Goal: Information Seeking & Learning: Learn about a topic

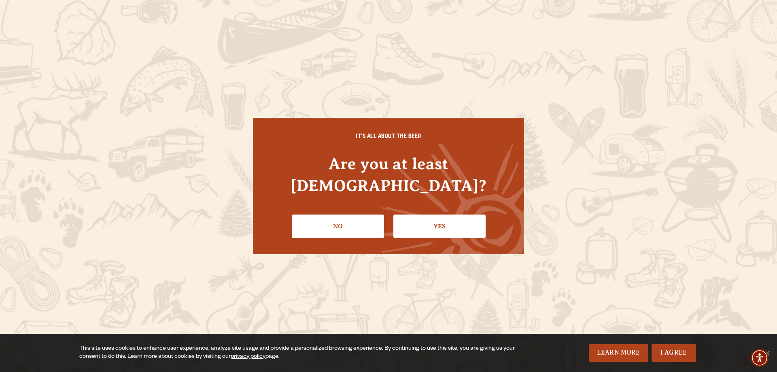
click at [442, 216] on link "Yes" at bounding box center [439, 226] width 92 height 23
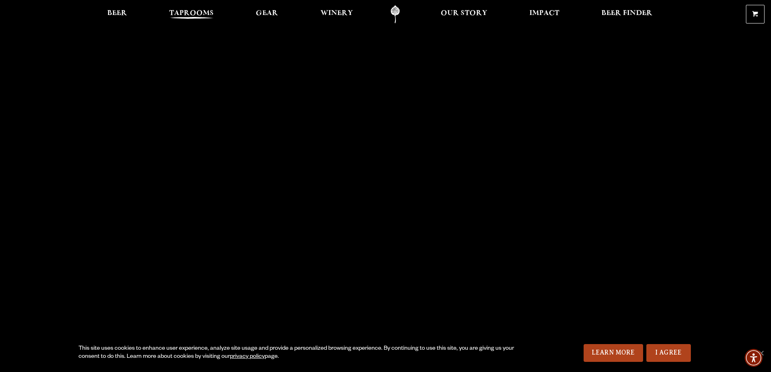
click at [197, 14] on span "Taprooms" at bounding box center [191, 13] width 45 height 6
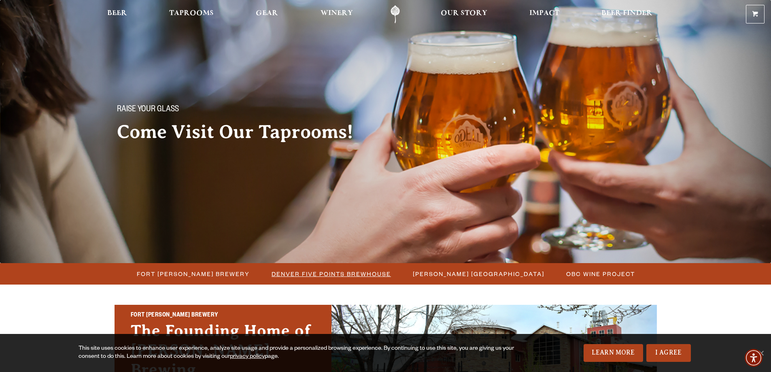
click at [293, 270] on span "Denver Five Points Brewhouse" at bounding box center [331, 274] width 119 height 12
click at [448, 272] on span "[PERSON_NAME] [GEOGRAPHIC_DATA]" at bounding box center [479, 274] width 132 height 12
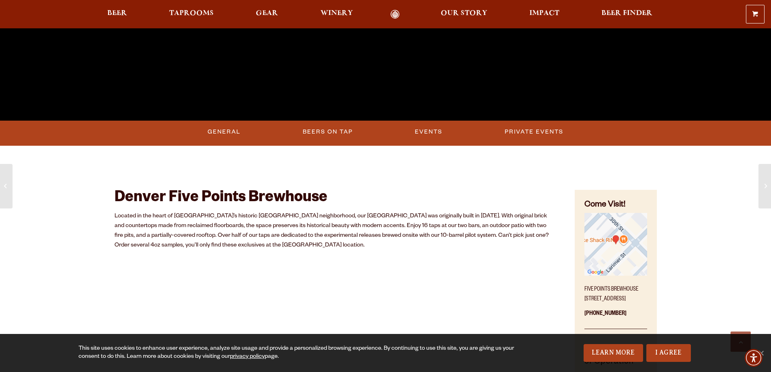
scroll to position [296, 0]
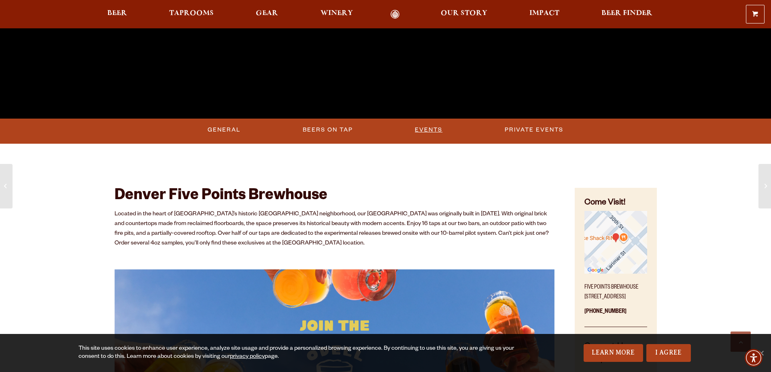
click at [425, 128] on link "Events" at bounding box center [429, 130] width 34 height 19
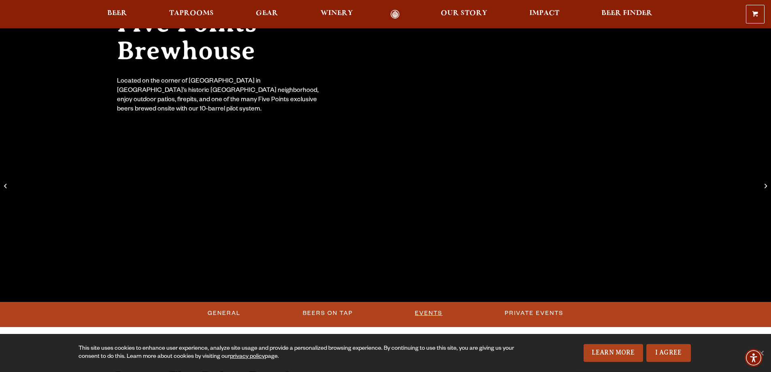
scroll to position [117, 0]
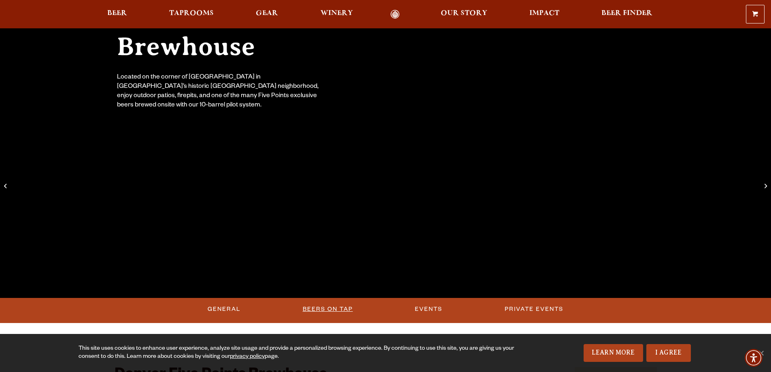
click at [321, 303] on link "Beers on Tap" at bounding box center [328, 309] width 57 height 19
click at [323, 310] on link "Beers on Tap" at bounding box center [328, 309] width 71 height 19
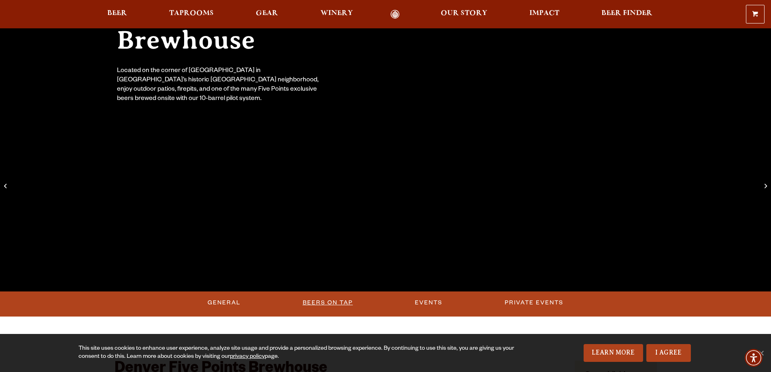
scroll to position [130, 0]
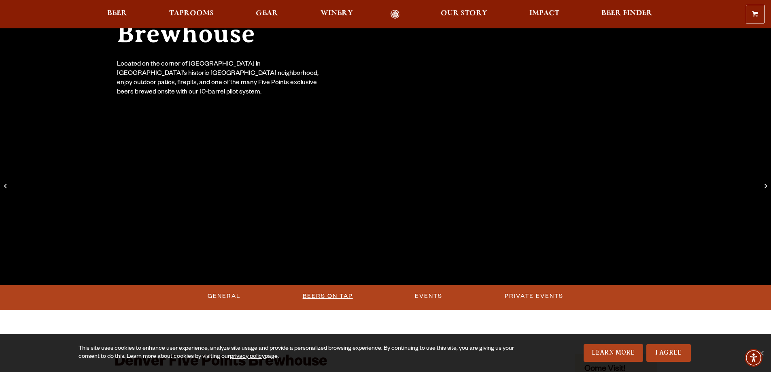
click at [314, 293] on link "Beers on Tap" at bounding box center [328, 296] width 57 height 19
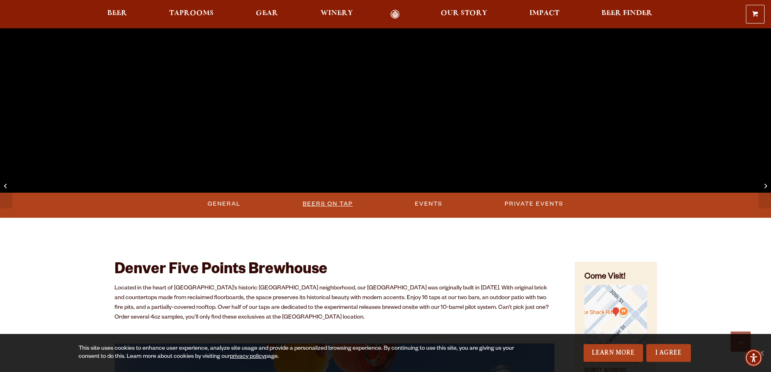
scroll to position [230, 0]
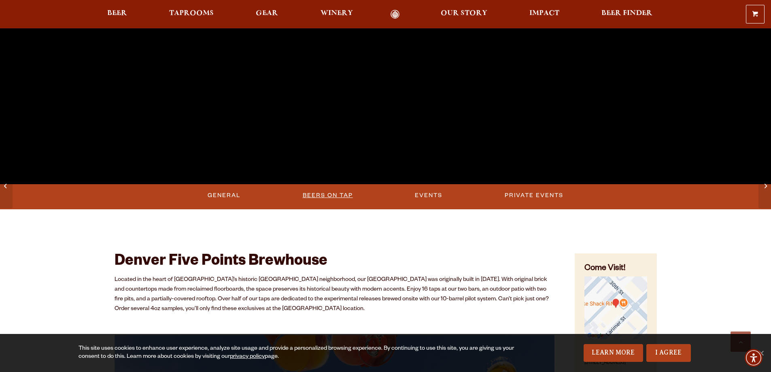
click at [328, 193] on link "Beers on Tap" at bounding box center [328, 195] width 57 height 19
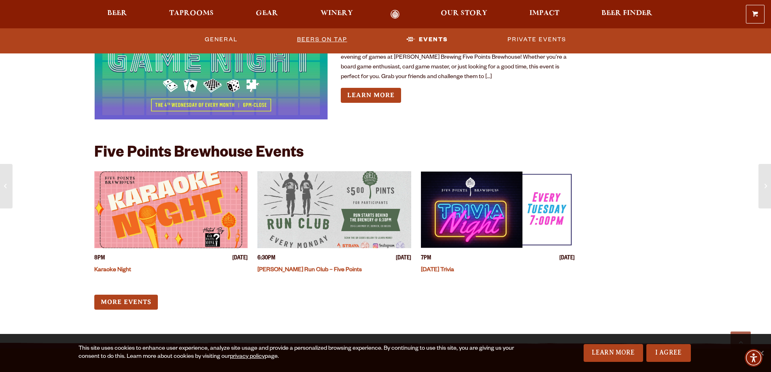
scroll to position [1129, 0]
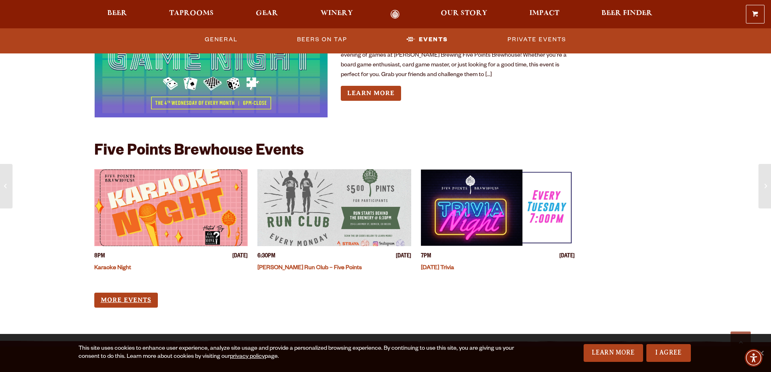
click at [143, 297] on link "More Events" at bounding box center [126, 300] width 64 height 15
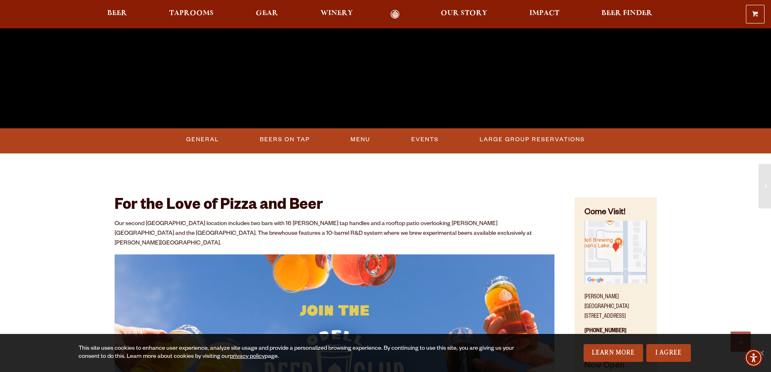
scroll to position [292, 0]
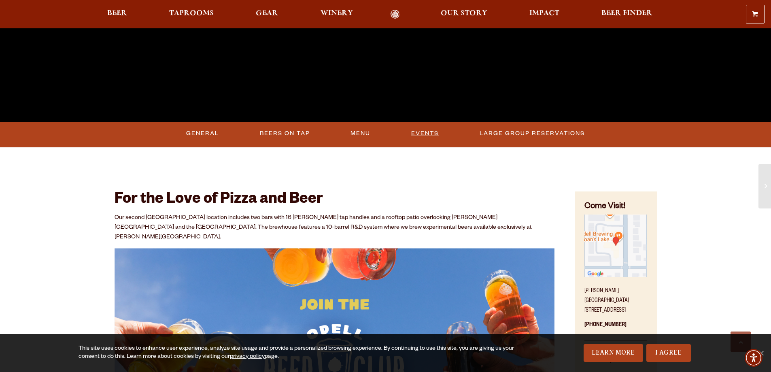
click at [420, 133] on link "Events" at bounding box center [425, 133] width 34 height 19
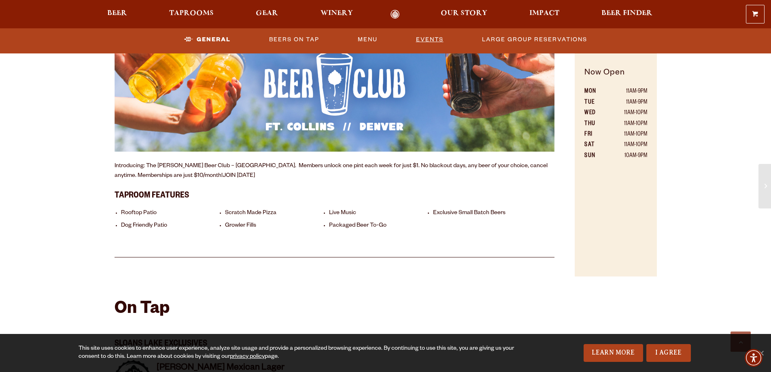
scroll to position [521, 0]
